Goal: Task Accomplishment & Management: Manage account settings

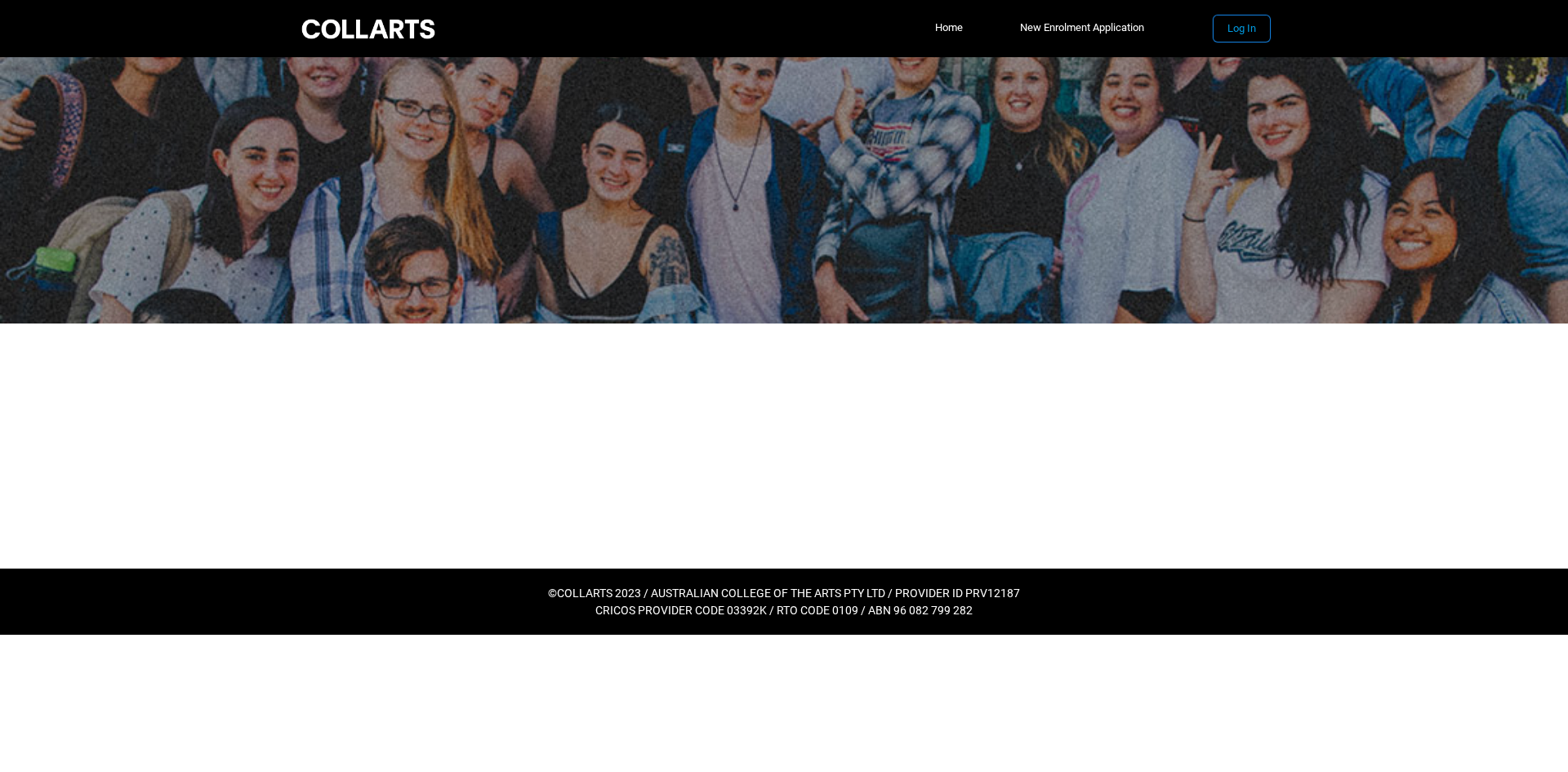
click at [1247, 28] on button "Log In" at bounding box center [1241, 28] width 57 height 26
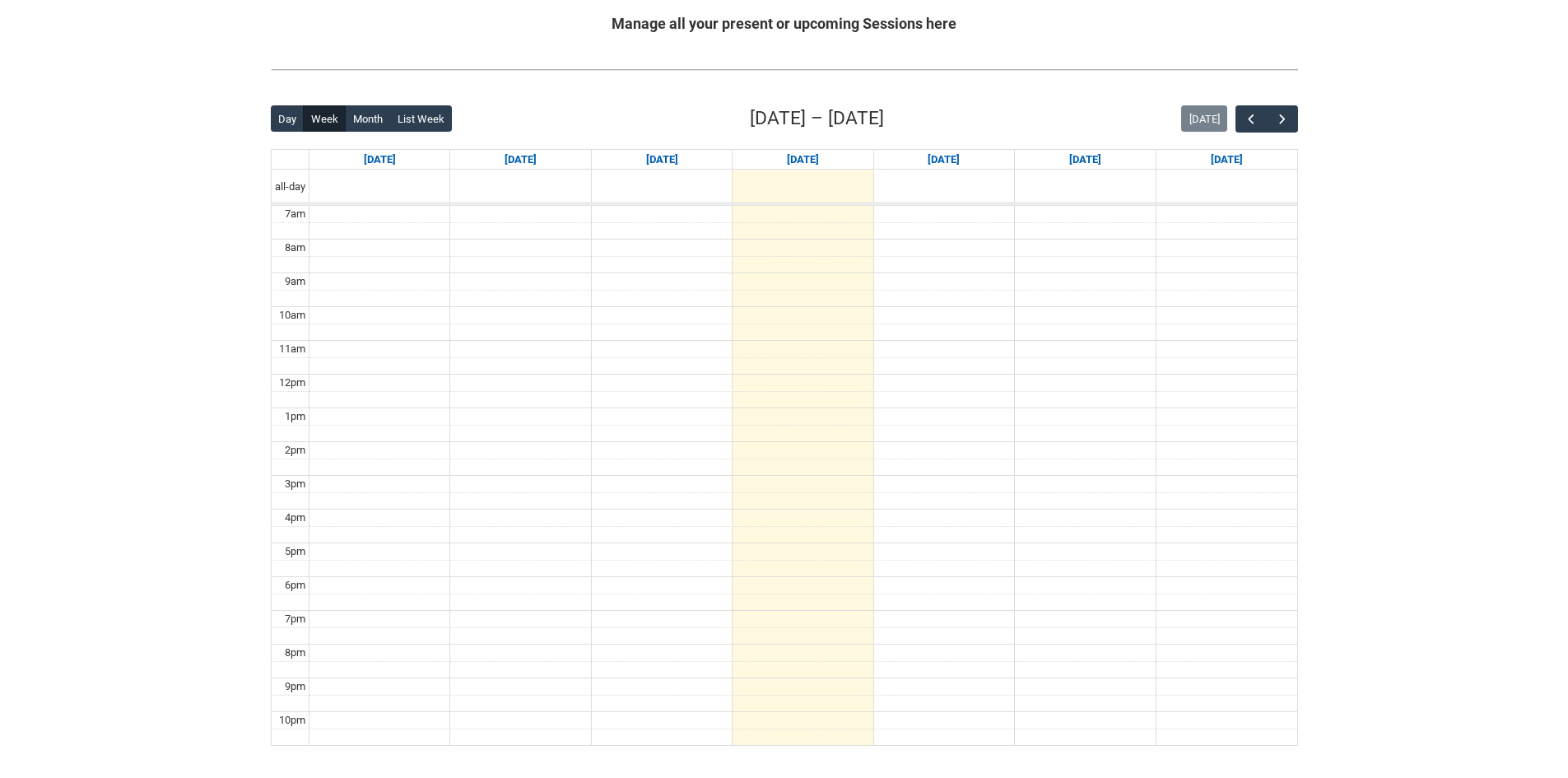
scroll to position [412, 0]
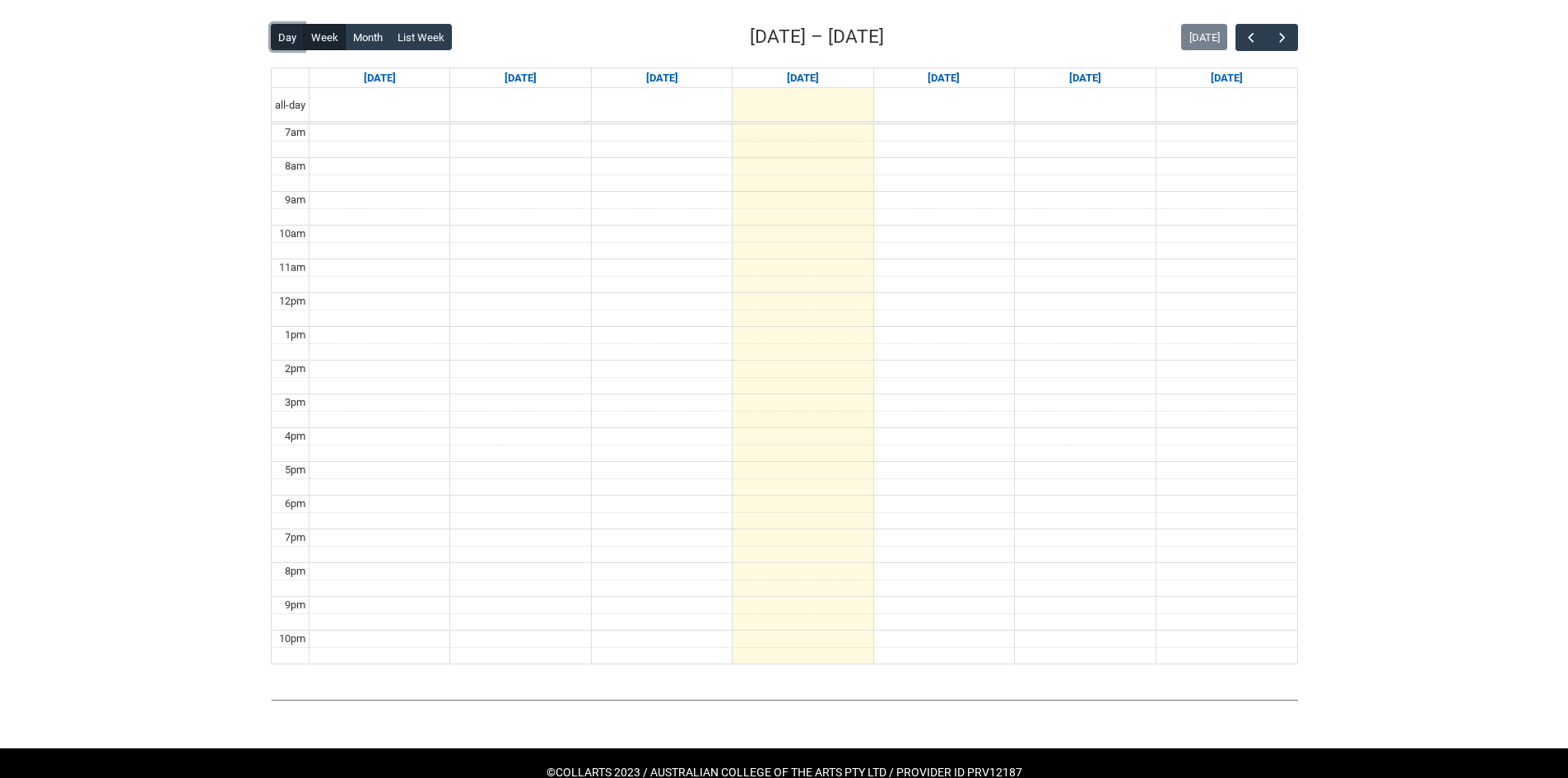
click at [282, 36] on button "Day" at bounding box center [288, 37] width 34 height 26
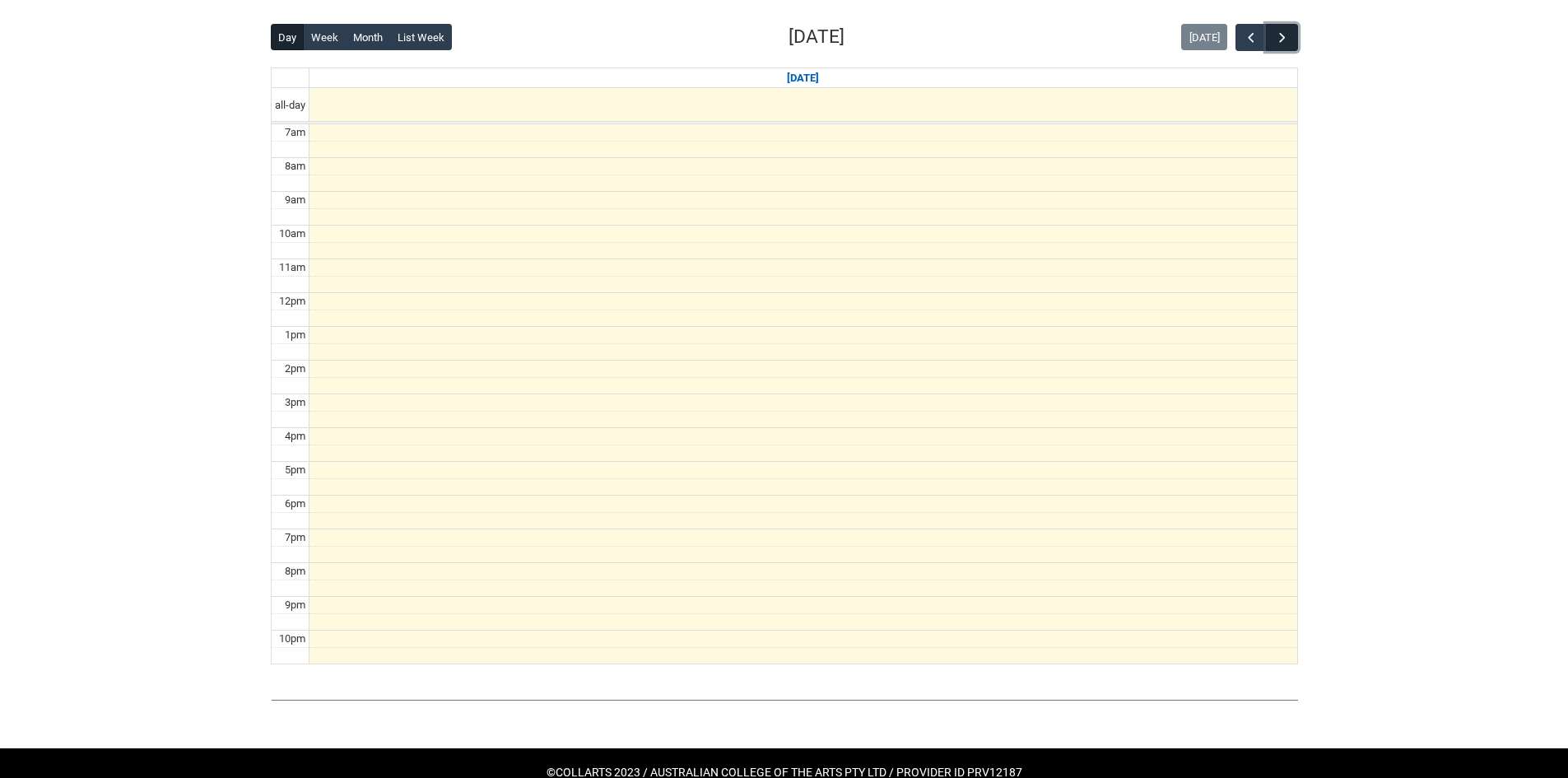
click at [1291, 30] on button "button" at bounding box center [1282, 37] width 31 height 27
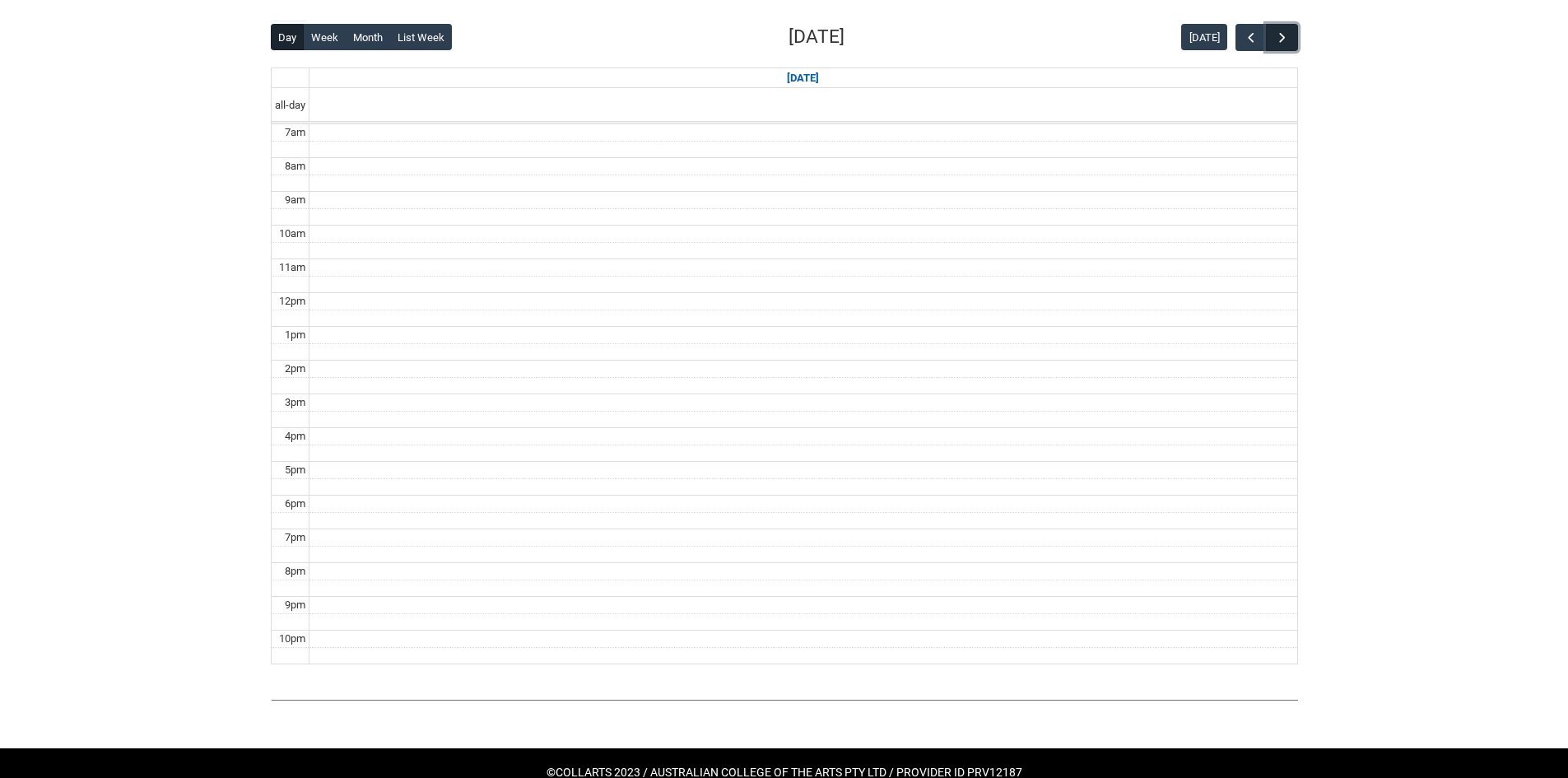
click at [1291, 30] on button "button" at bounding box center [1282, 37] width 31 height 27
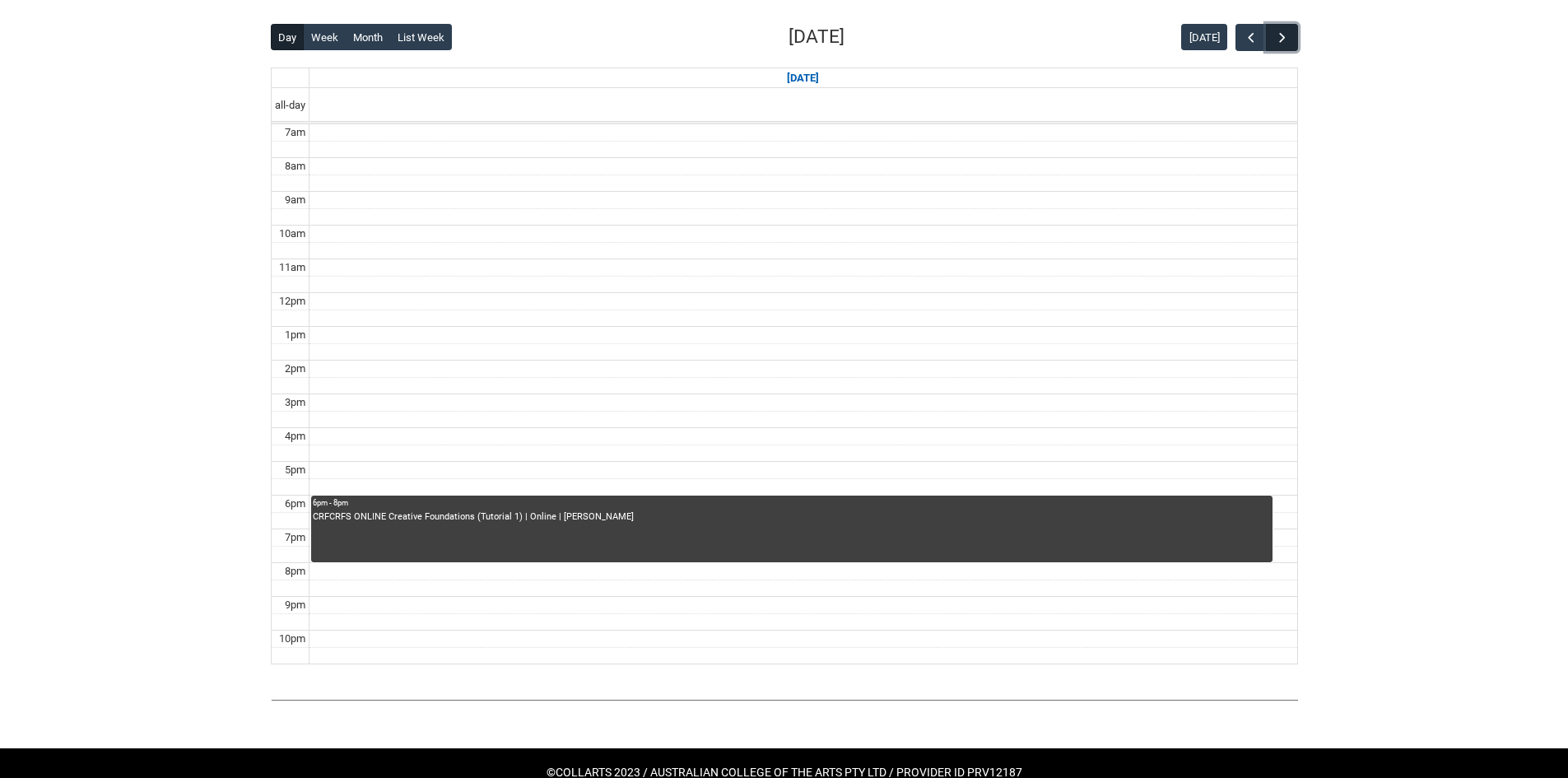
click at [1298, 31] on button "button" at bounding box center [1282, 37] width 31 height 27
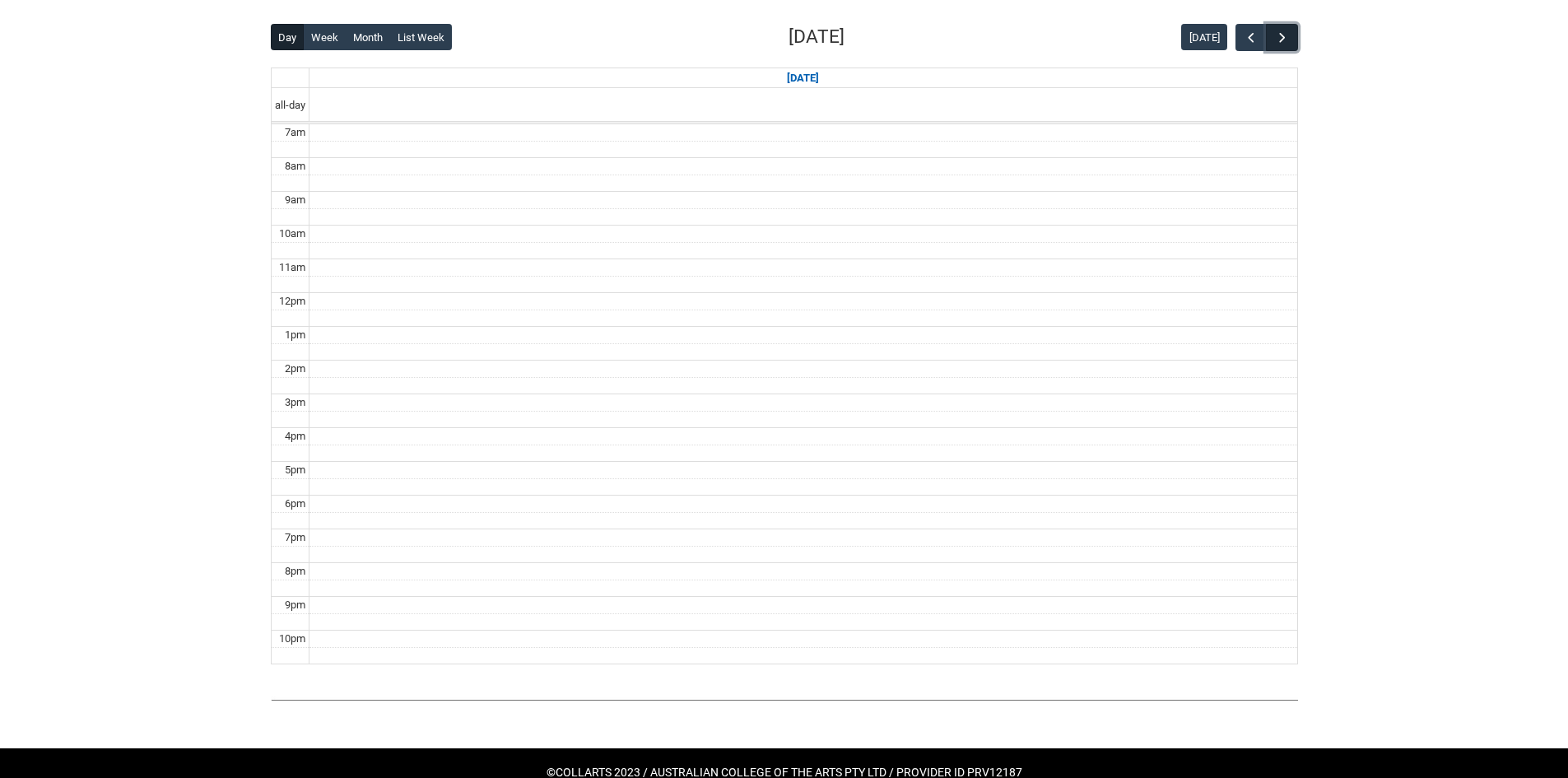
click at [1298, 31] on button "button" at bounding box center [1282, 37] width 31 height 27
